Goal: Information Seeking & Learning: Learn about a topic

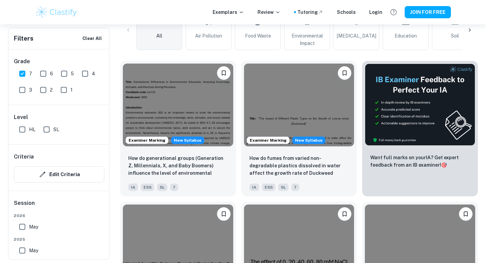
scroll to position [238, 0]
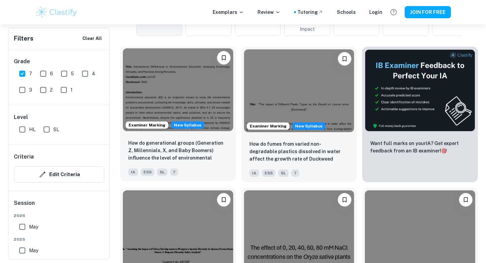
click at [195, 96] on img at bounding box center [178, 89] width 110 height 83
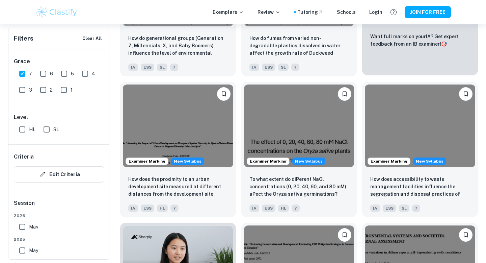
scroll to position [315, 0]
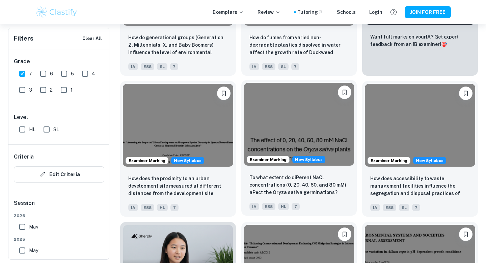
click at [301, 127] on img at bounding box center [299, 124] width 110 height 83
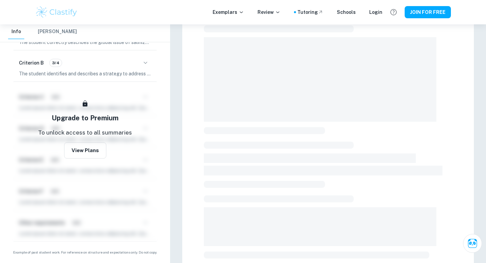
scroll to position [66, 0]
